Goal: Transaction & Acquisition: Purchase product/service

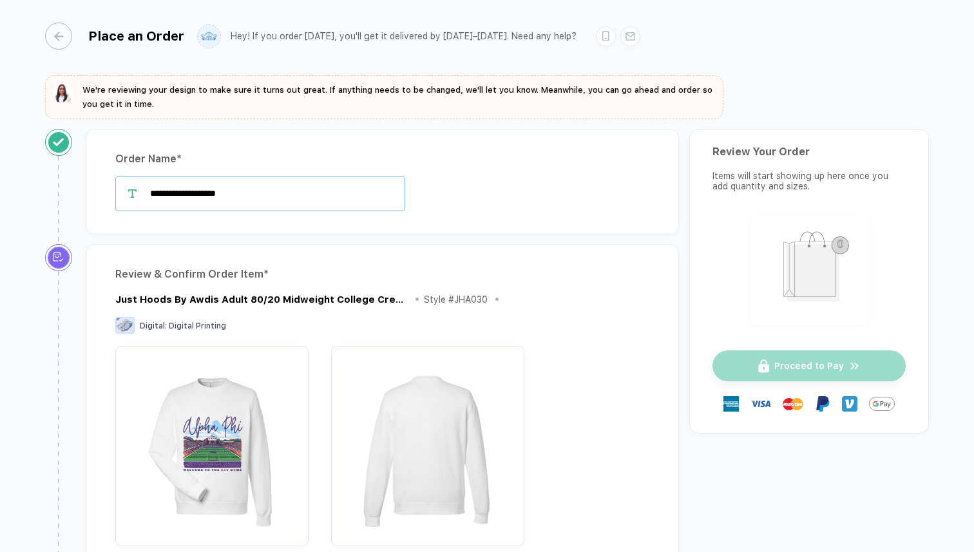
click at [289, 192] on input "**********" at bounding box center [260, 193] width 290 height 35
type input "**********"
click at [325, 285] on div "Review & Confirm Order Item * Just Hoods By Awdis Adult 80/20 Midweight College…" at bounding box center [383, 492] width 594 height 496
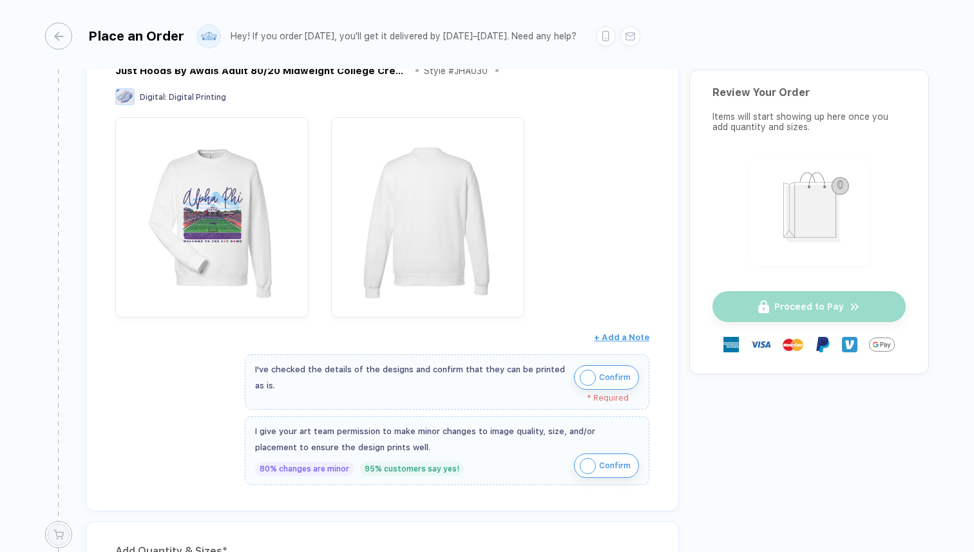
scroll to position [298, 0]
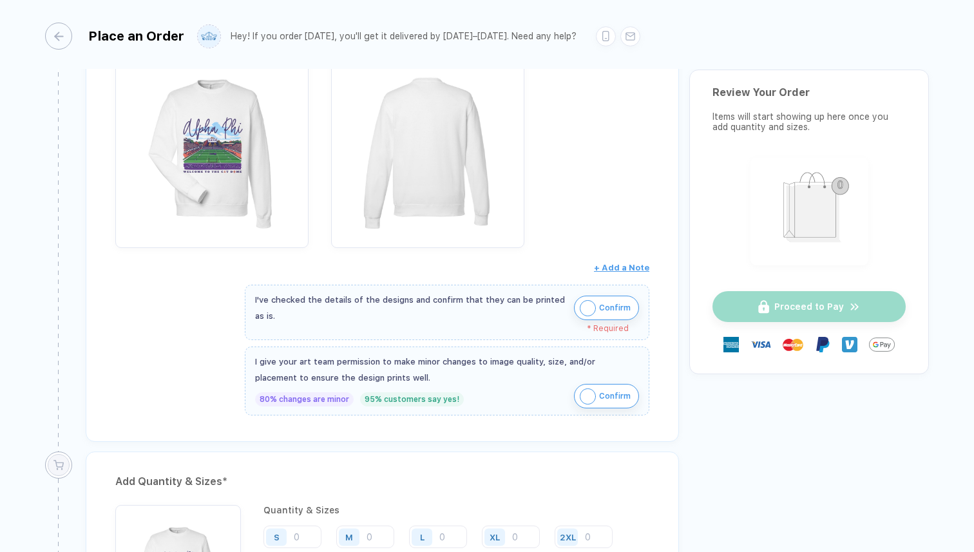
click at [608, 300] on span "Confirm" at bounding box center [615, 308] width 32 height 21
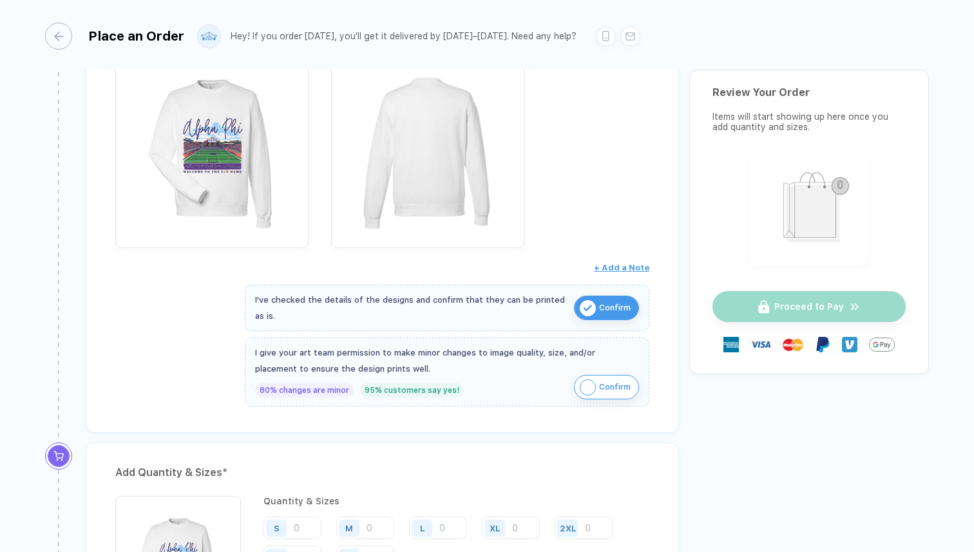
click at [612, 394] on span "Confirm" at bounding box center [615, 387] width 32 height 21
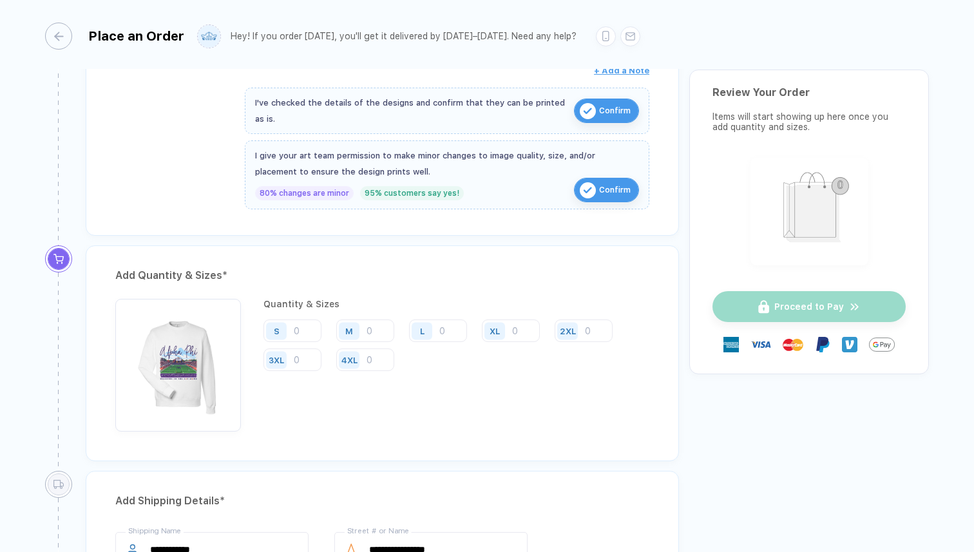
scroll to position [513, 0]
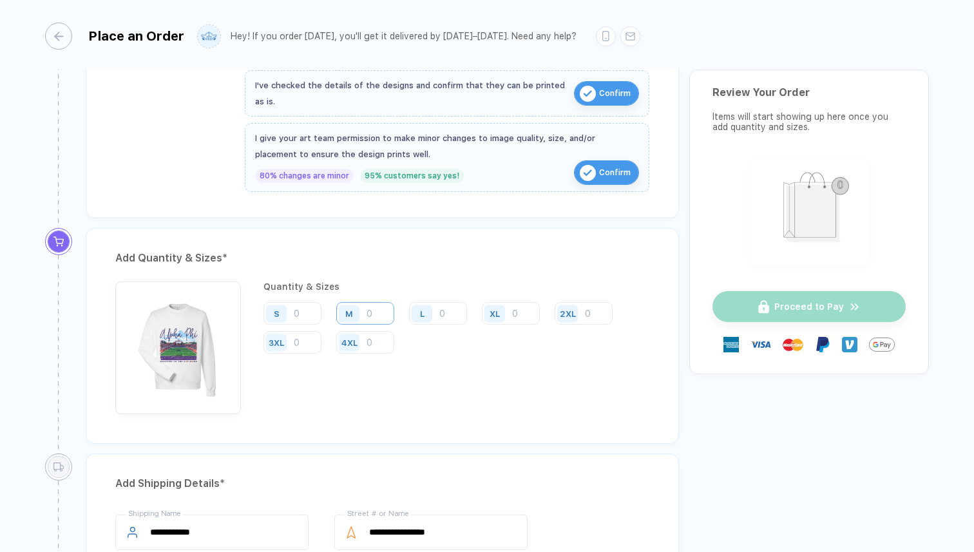
click at [385, 320] on input "number" at bounding box center [365, 313] width 58 height 23
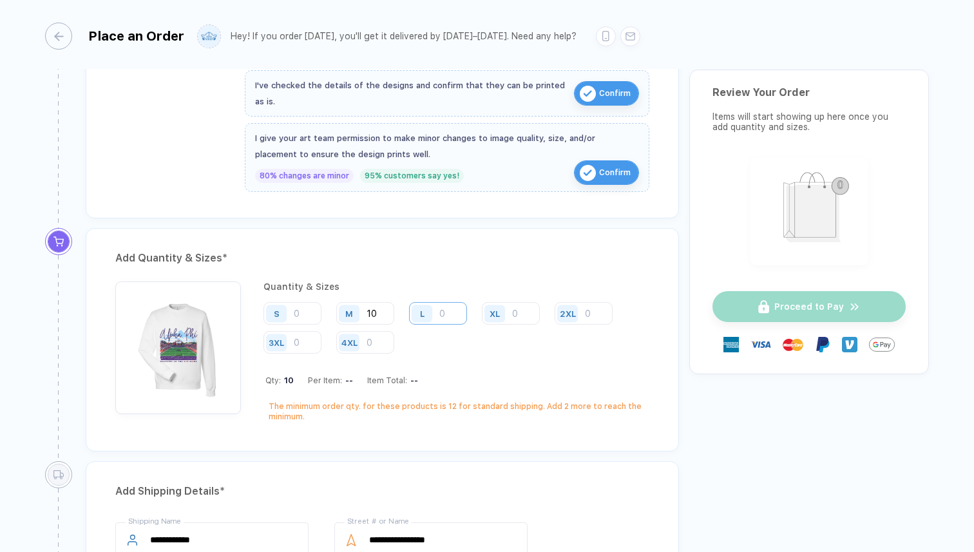
type input "10"
click at [456, 307] on input "number" at bounding box center [438, 313] width 58 height 23
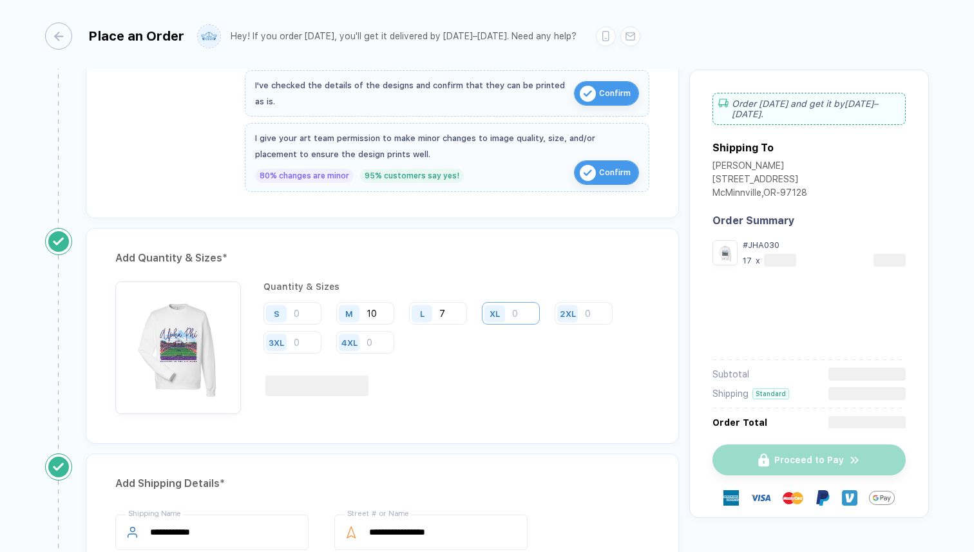
type input "7"
click at [523, 304] on input "number" at bounding box center [511, 313] width 58 height 23
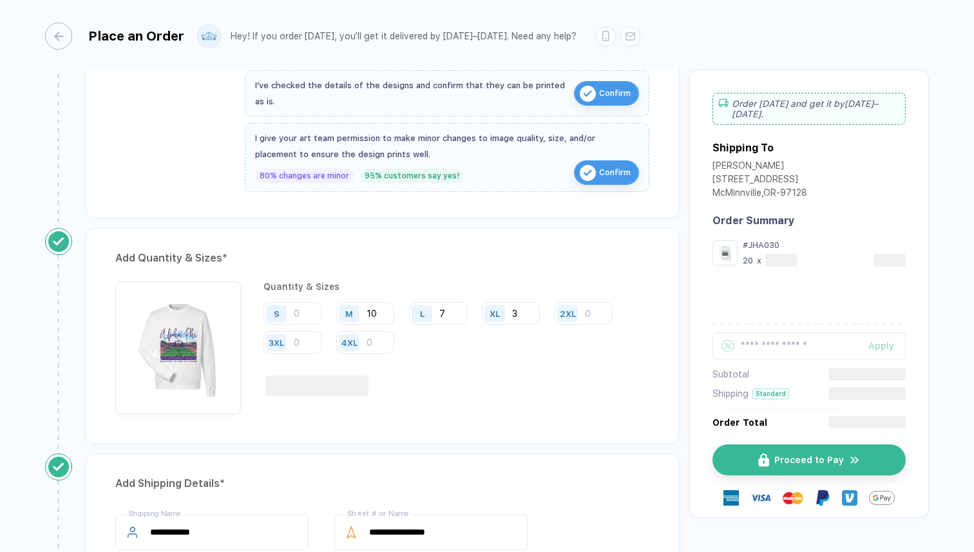
type input "3"
click at [563, 372] on div "Quantity & Sizes S M 10 L 7 XL 3 2XL 3XL 4XL" at bounding box center [457, 348] width 386 height 133
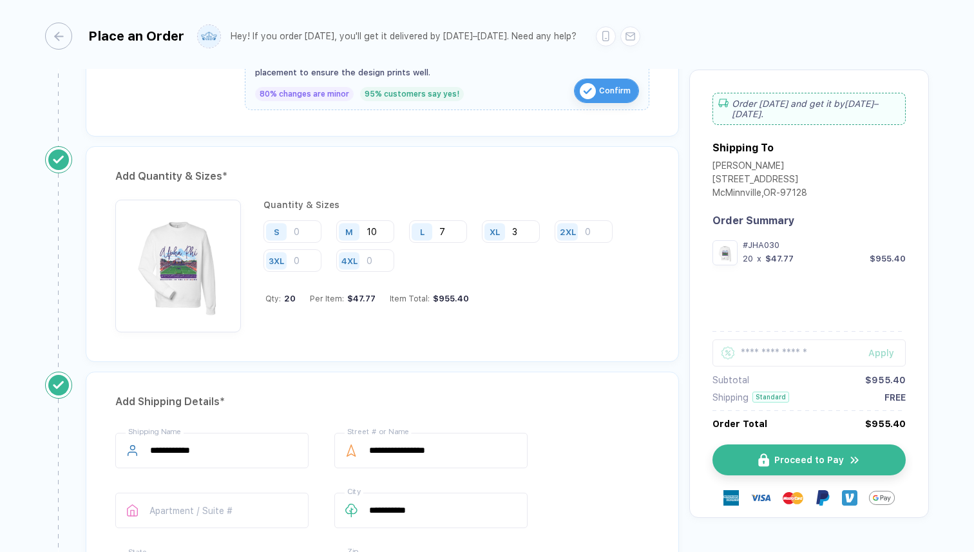
scroll to position [624, 0]
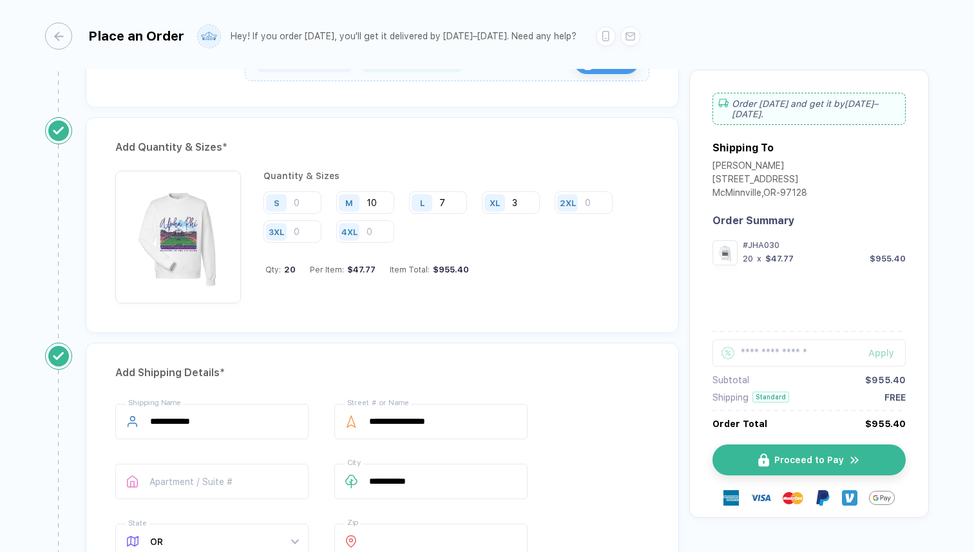
click at [527, 334] on div "Add Quantity & Sizes * Quantity & Sizes S M 10 L 7 XL 3 2XL 3XL 4XL Qty: 20 Per…" at bounding box center [383, 230] width 614 height 226
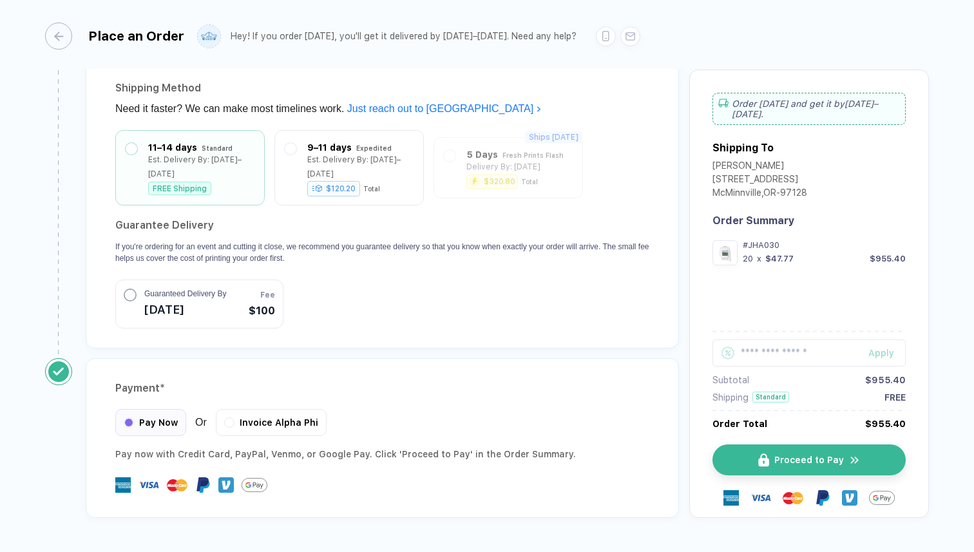
scroll to position [1159, 0]
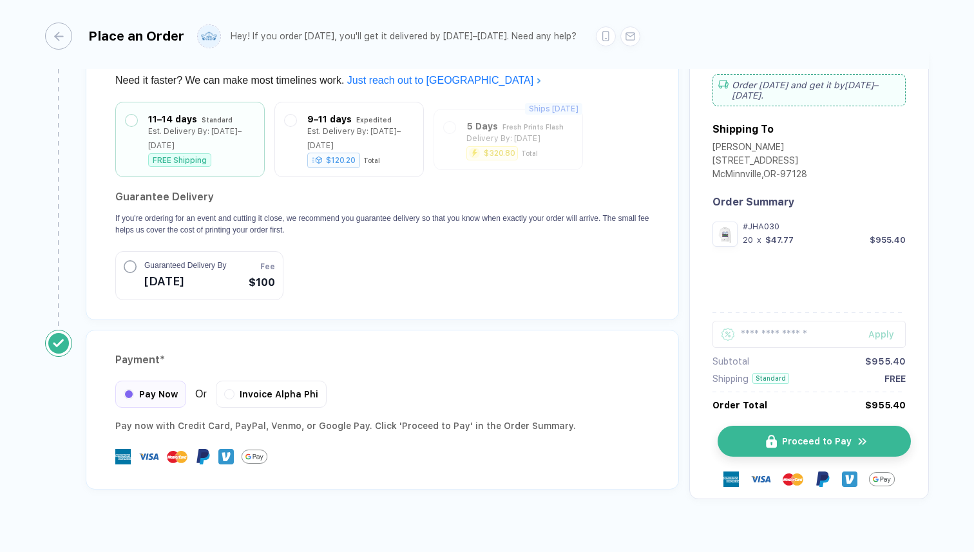
click at [746, 426] on button "Proceed to Pay" at bounding box center [814, 441] width 193 height 31
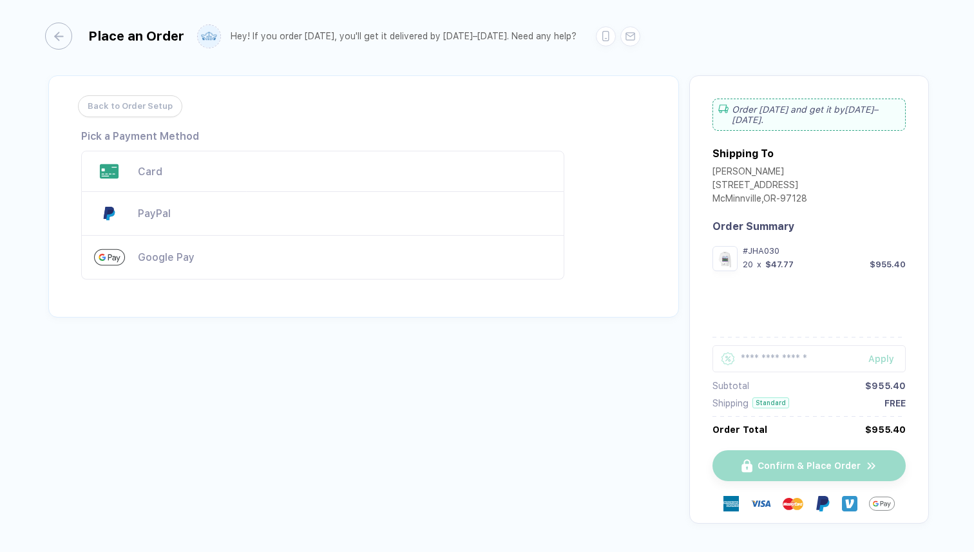
click at [232, 167] on div "Card" at bounding box center [345, 172] width 414 height 12
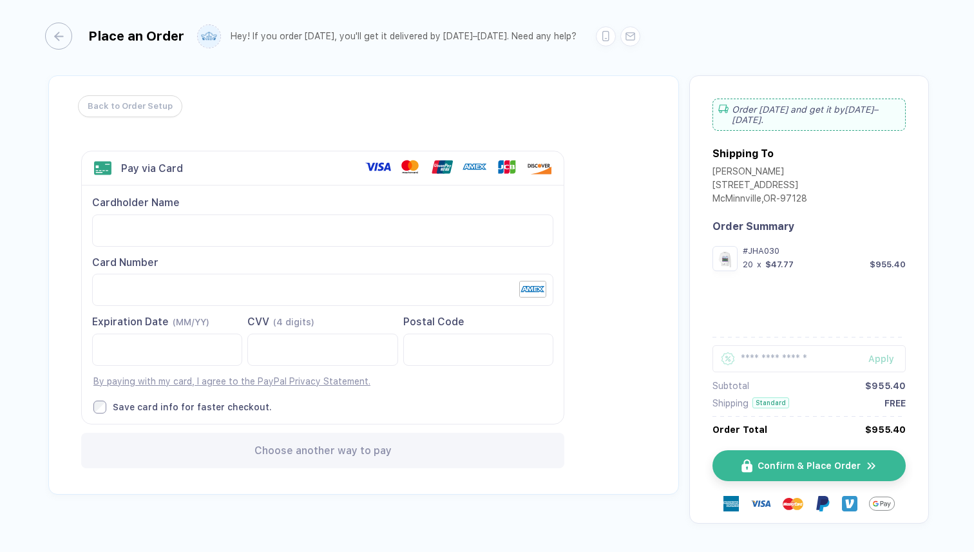
click at [374, 496] on div "Back to Order Setup Visa MasterCard Union Pay American Express JCB Discover Din…" at bounding box center [367, 289] width 644 height 429
click at [730, 450] on button "Confirm & Place Order" at bounding box center [814, 465] width 193 height 31
